Goal: Obtain resource: Download file/media

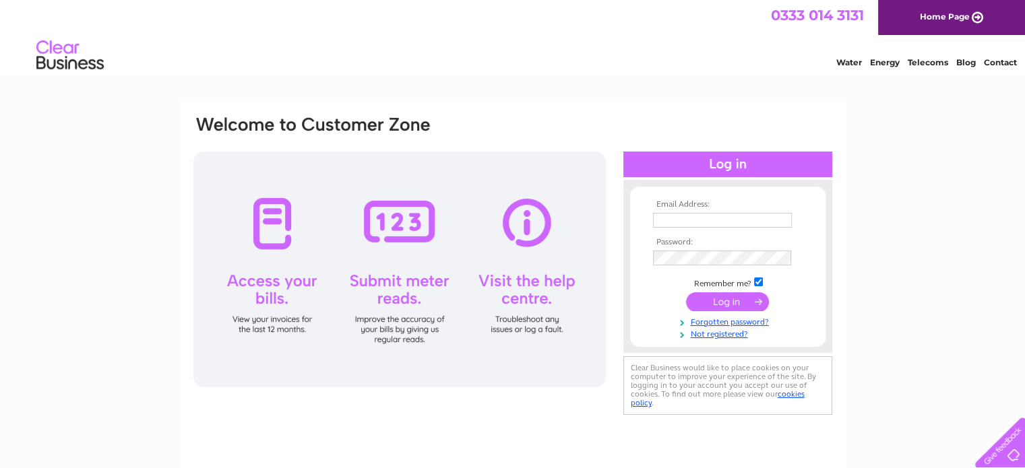
type input "[EMAIL_ADDRESS][DOMAIN_NAME]"
click at [714, 297] on input "submit" at bounding box center [727, 301] width 83 height 19
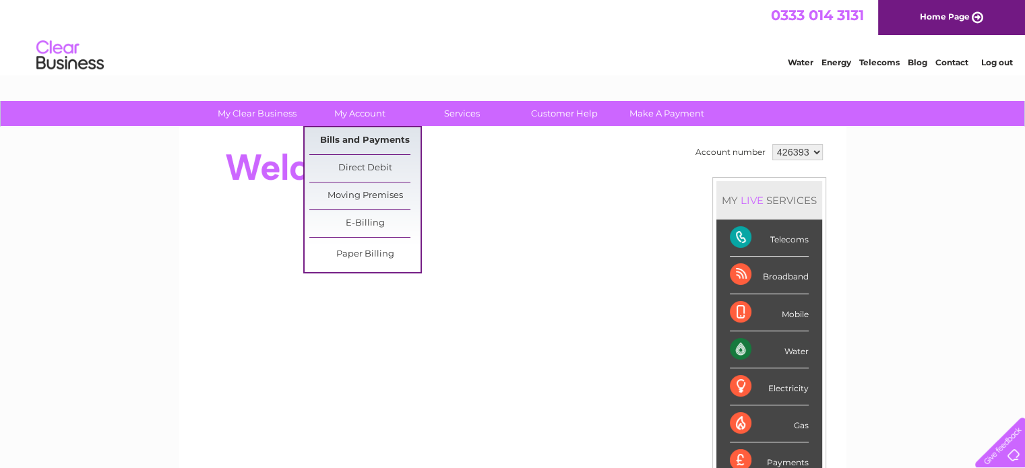
click at [349, 137] on link "Bills and Payments" at bounding box center [364, 140] width 111 height 27
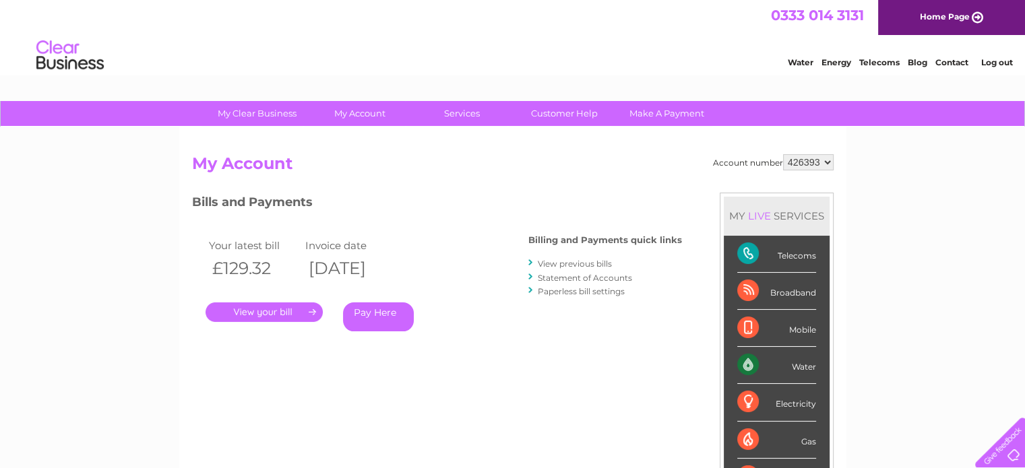
click at [564, 266] on link "View previous bills" at bounding box center [575, 264] width 74 height 10
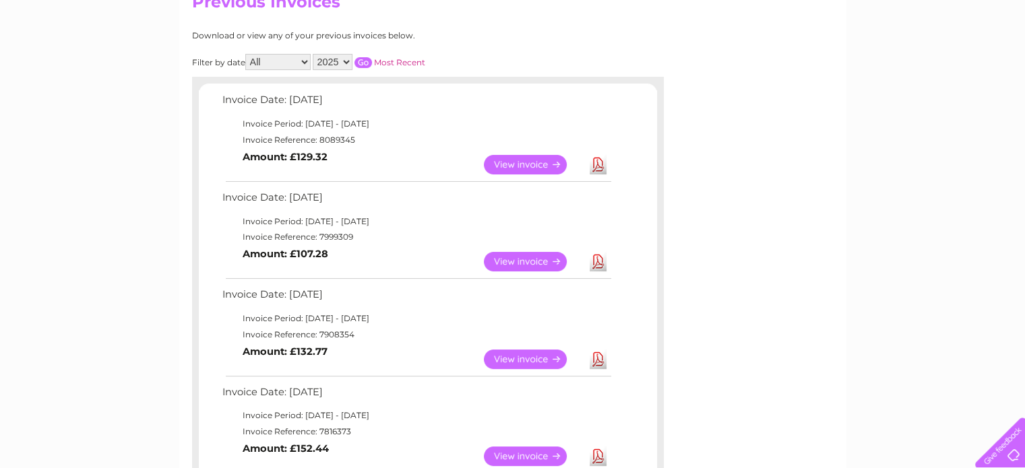
scroll to position [188, 0]
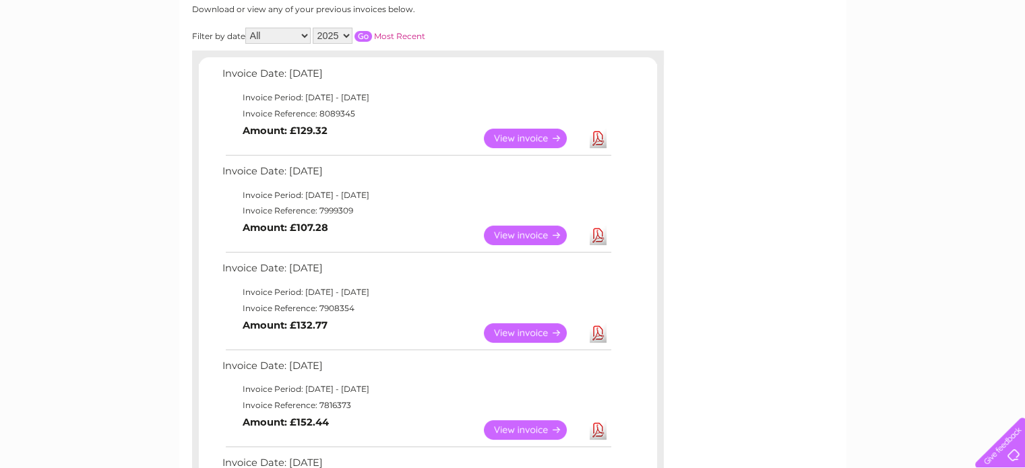
click at [597, 330] on link "Download" at bounding box center [598, 333] width 17 height 20
click at [594, 237] on link "Download" at bounding box center [598, 236] width 17 height 20
click at [596, 142] on link "Download" at bounding box center [598, 139] width 17 height 20
